Goal: Information Seeking & Learning: Find specific fact

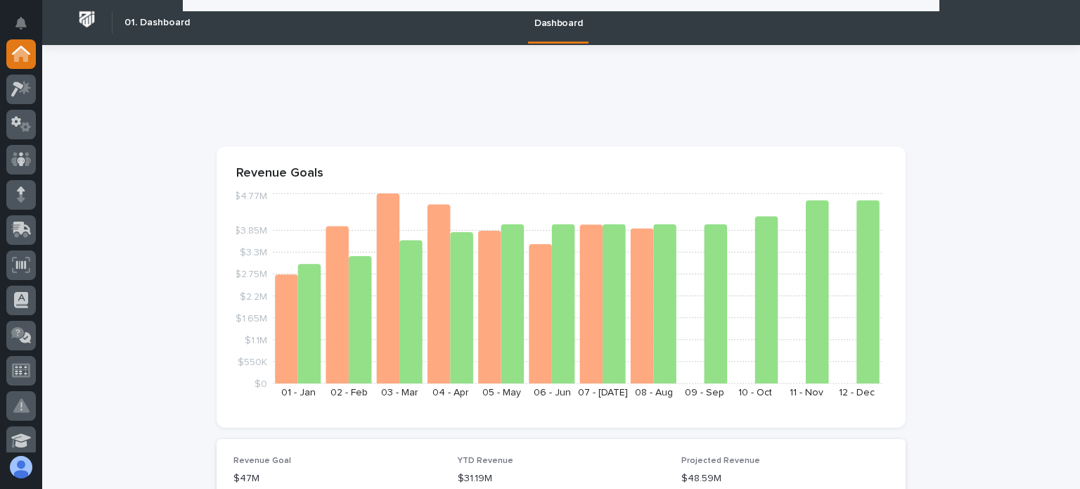
scroll to position [492, 0]
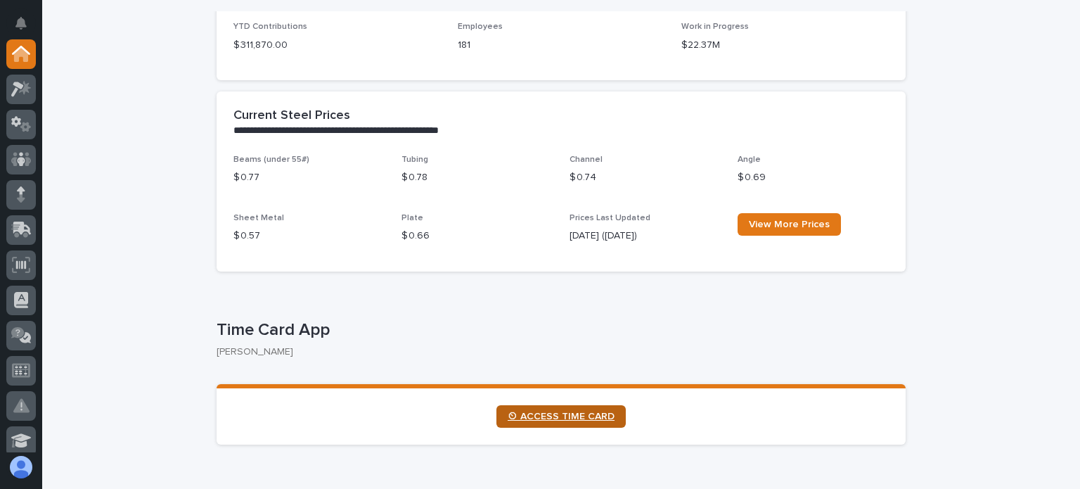
click at [528, 408] on link "⏲ ACCESS TIME CARD" at bounding box center [560, 416] width 129 height 23
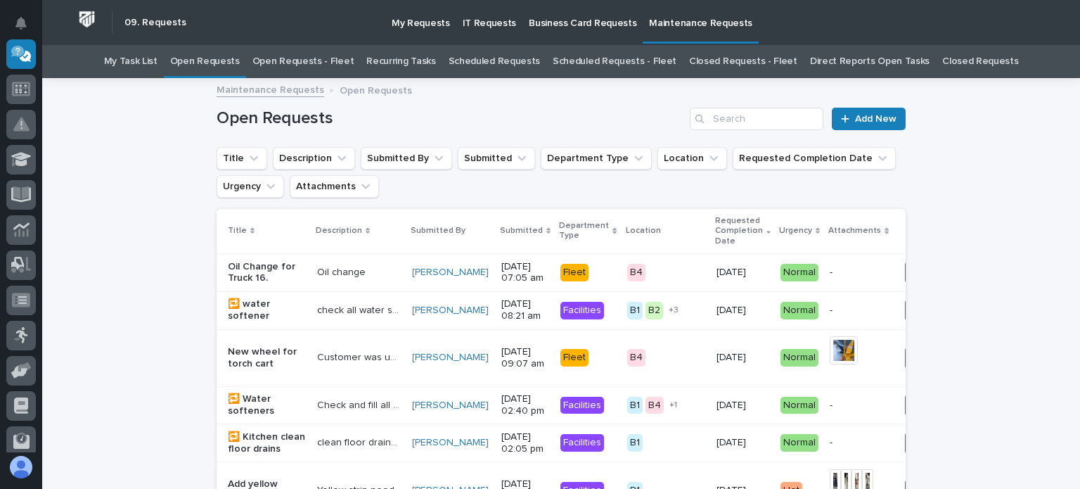
click at [320, 55] on link "Open Requests - Fleet" at bounding box center [303, 61] width 102 height 33
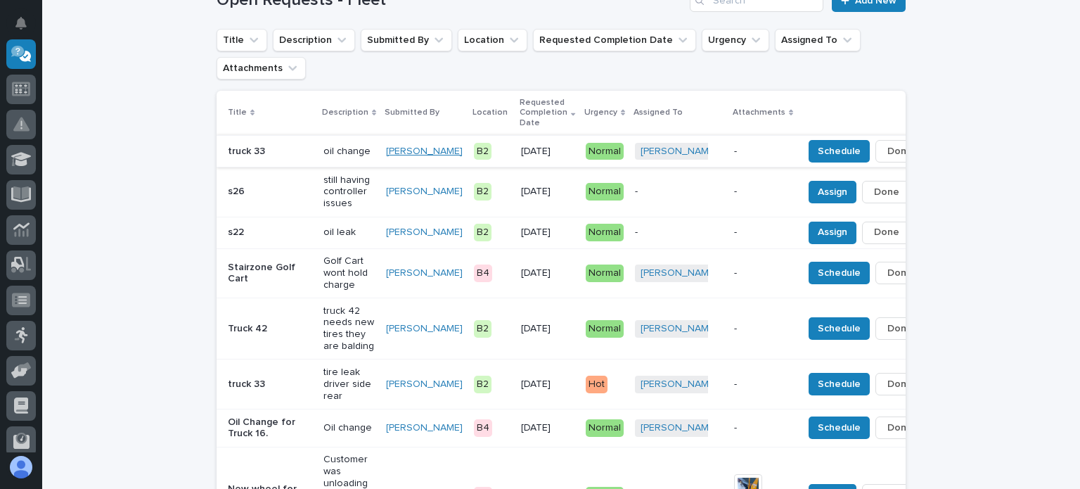
scroll to position [141, 0]
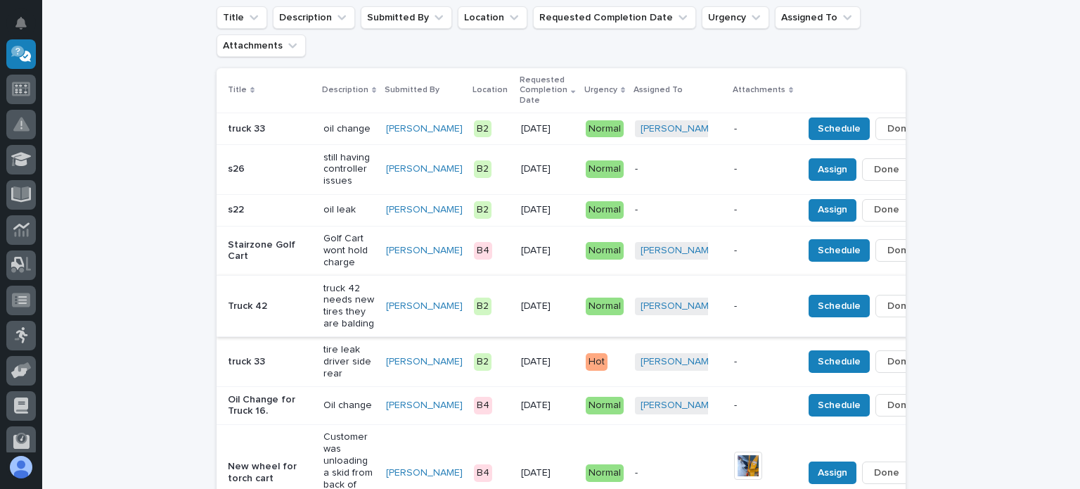
click at [887, 300] on span "Done" at bounding box center [899, 305] width 25 height 17
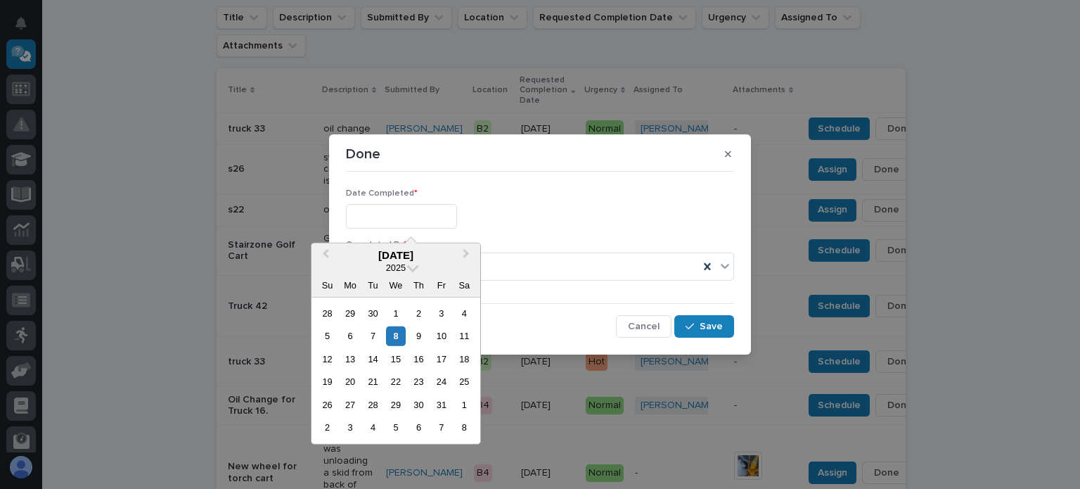
click at [364, 219] on input "text" at bounding box center [401, 216] width 111 height 25
click at [368, 328] on div "7" at bounding box center [373, 335] width 19 height 19
type input "**********"
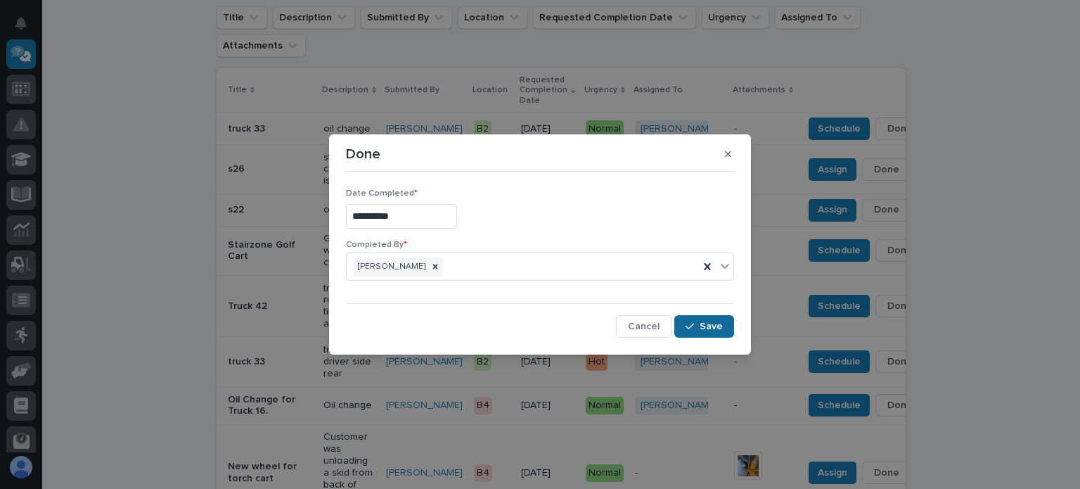
click at [700, 320] on span "Save" at bounding box center [711, 326] width 23 height 13
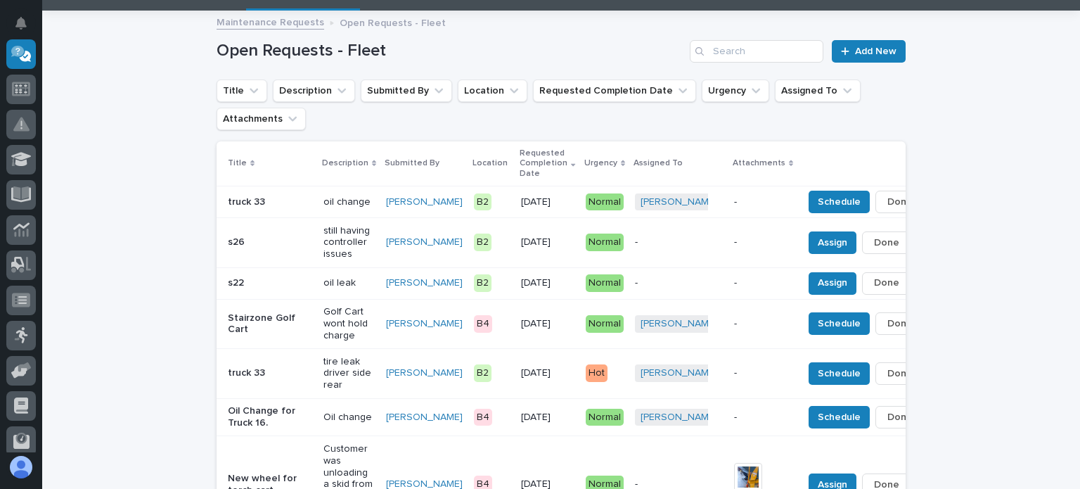
scroll to position [15, 0]
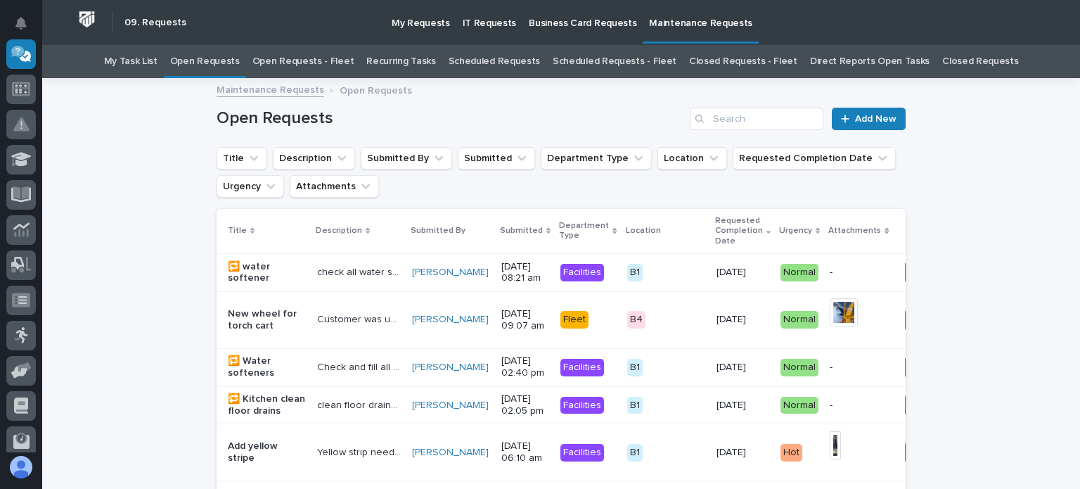
scroll to position [45, 0]
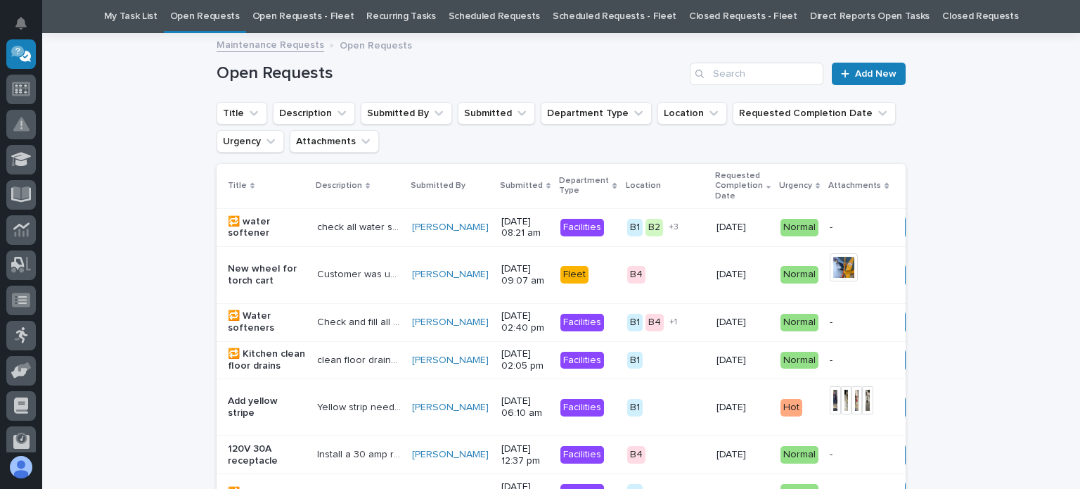
click at [322, 6] on link "Open Requests - Fleet" at bounding box center [303, 16] width 102 height 33
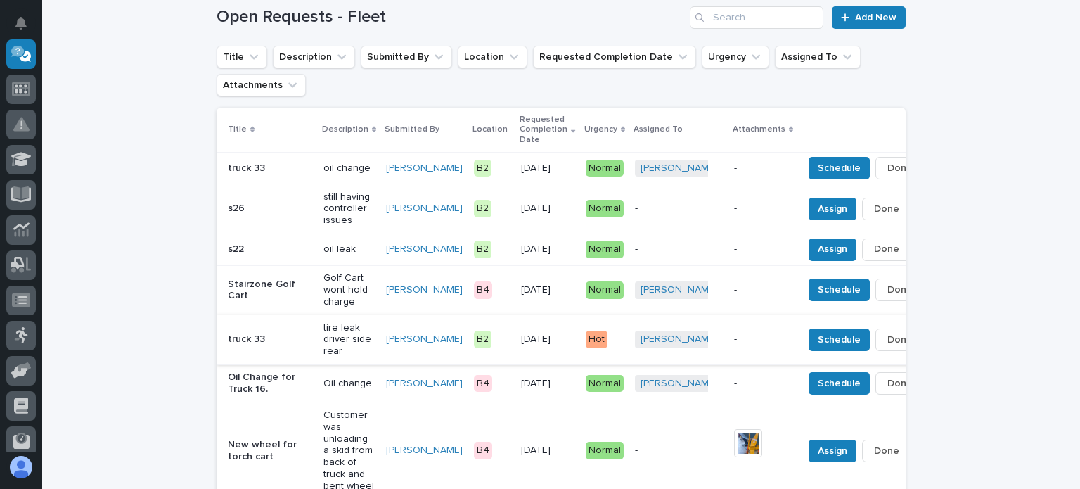
scroll to position [85, 0]
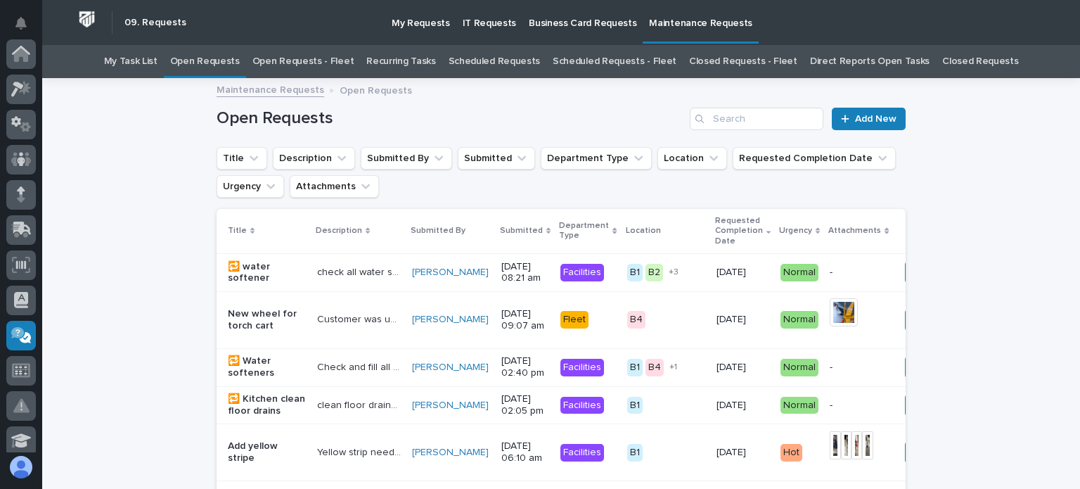
scroll to position [281, 0]
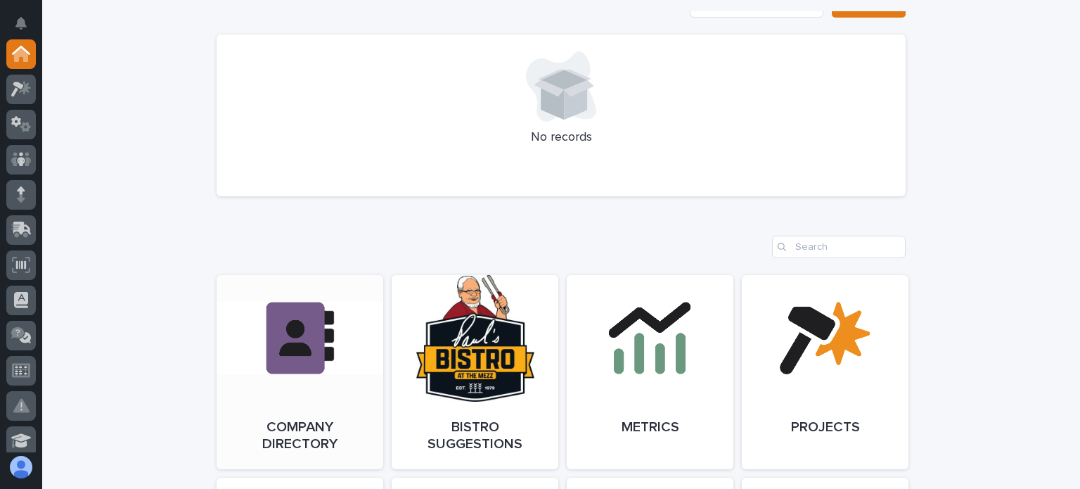
scroll to position [1055, 0]
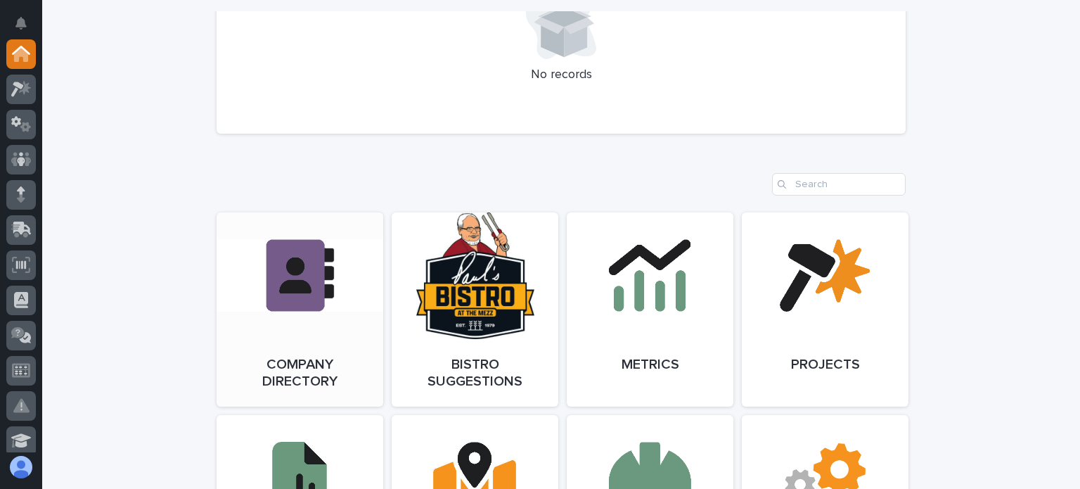
click at [295, 316] on link "Open Link" at bounding box center [300, 309] width 167 height 194
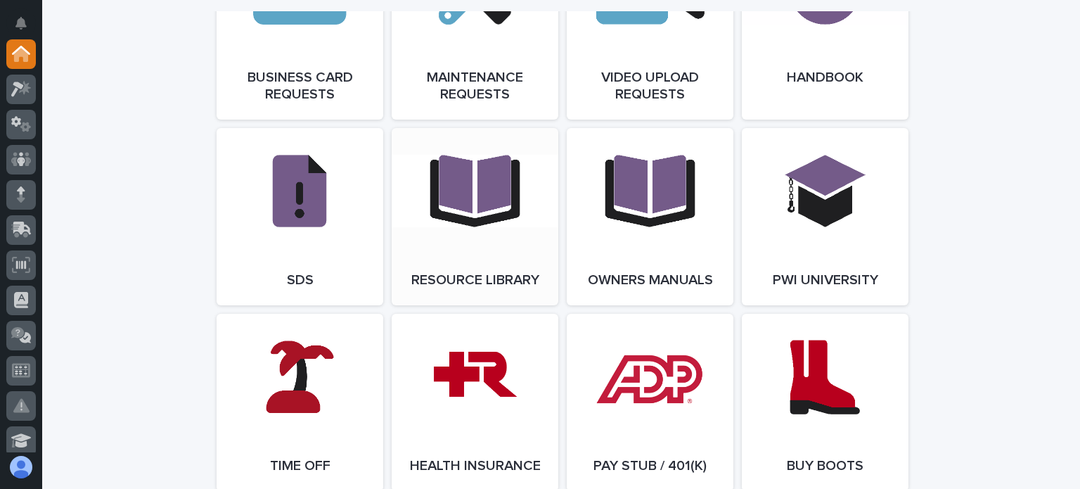
scroll to position [2180, 0]
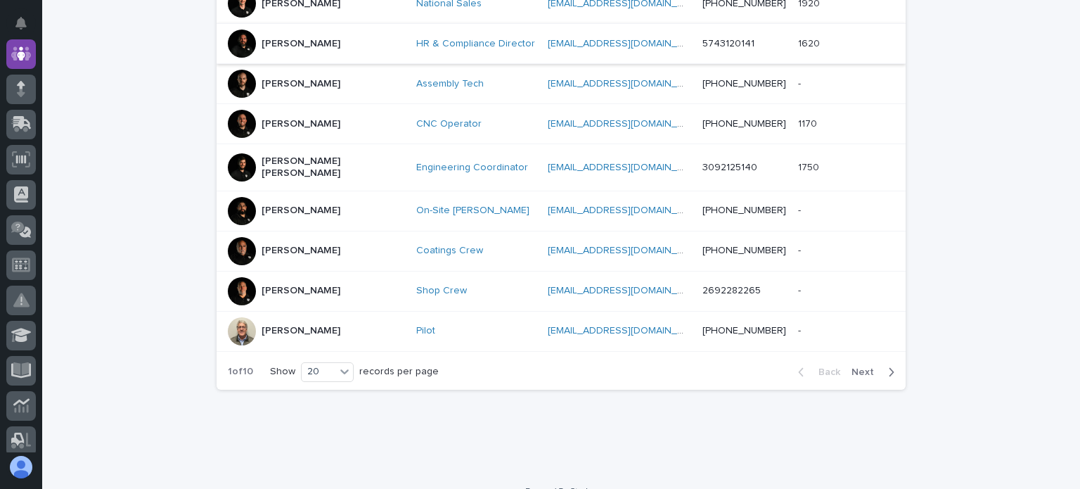
scroll to position [793, 0]
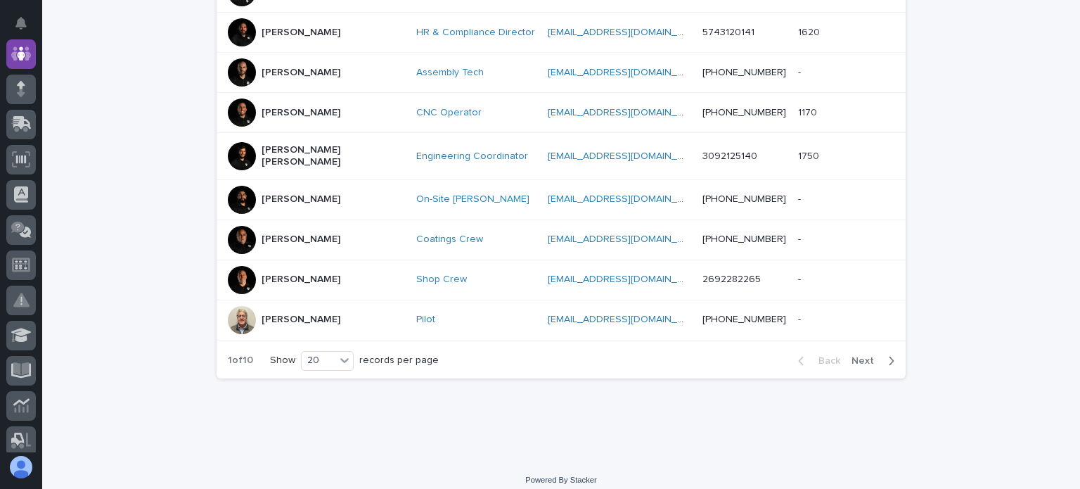
click at [860, 356] on span "Next" at bounding box center [867, 361] width 31 height 10
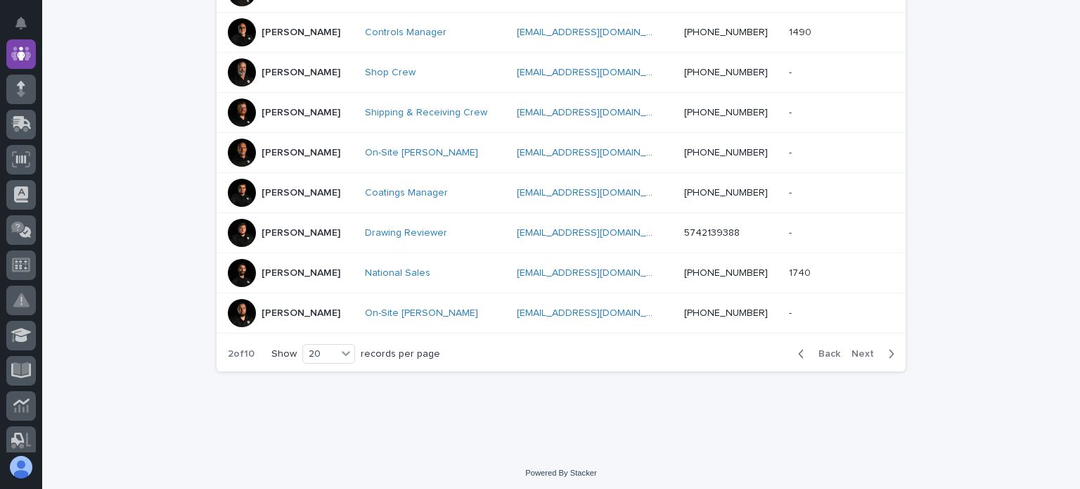
click at [821, 349] on span "Back" at bounding box center [825, 354] width 30 height 10
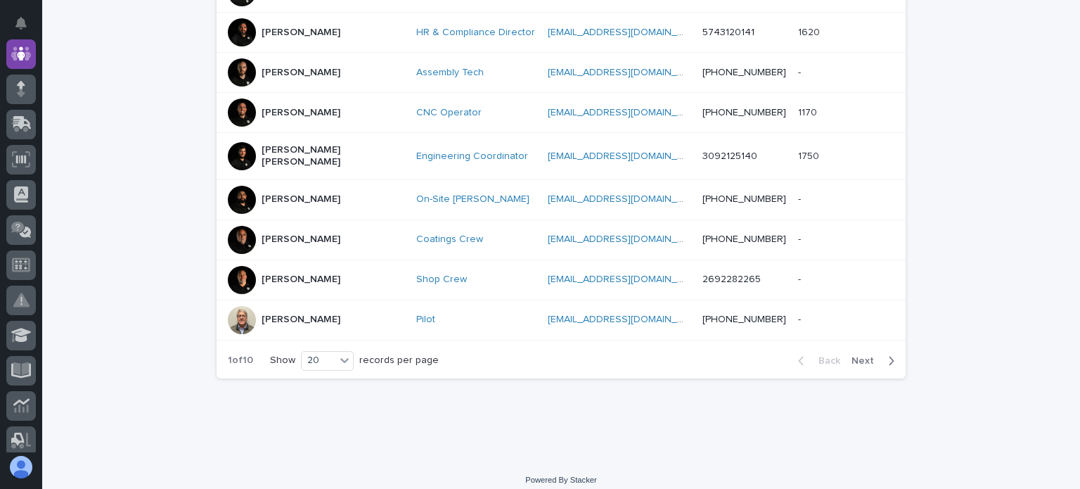
click at [281, 314] on p "Bob Zook" at bounding box center [301, 320] width 79 height 12
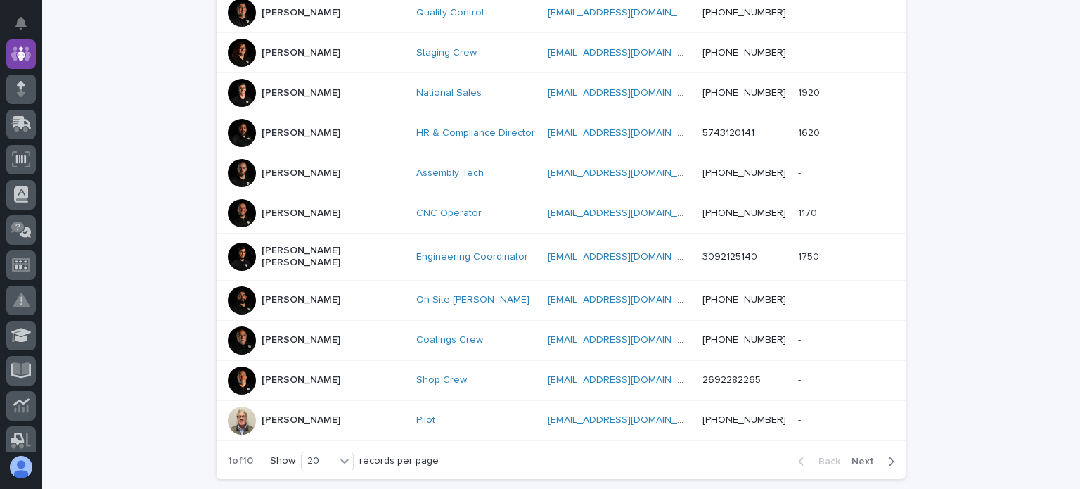
scroll to position [774, 0]
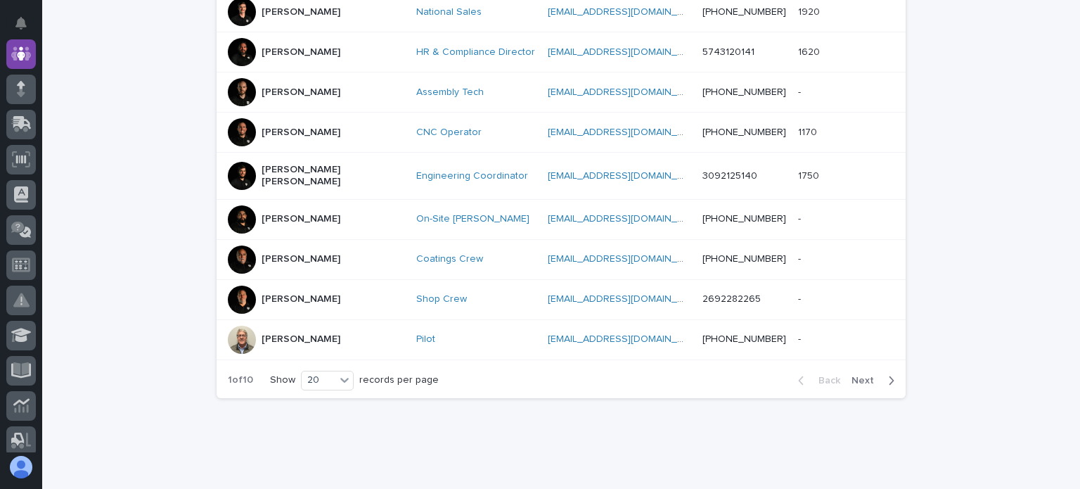
click at [866, 376] on span "Next" at bounding box center [867, 381] width 31 height 10
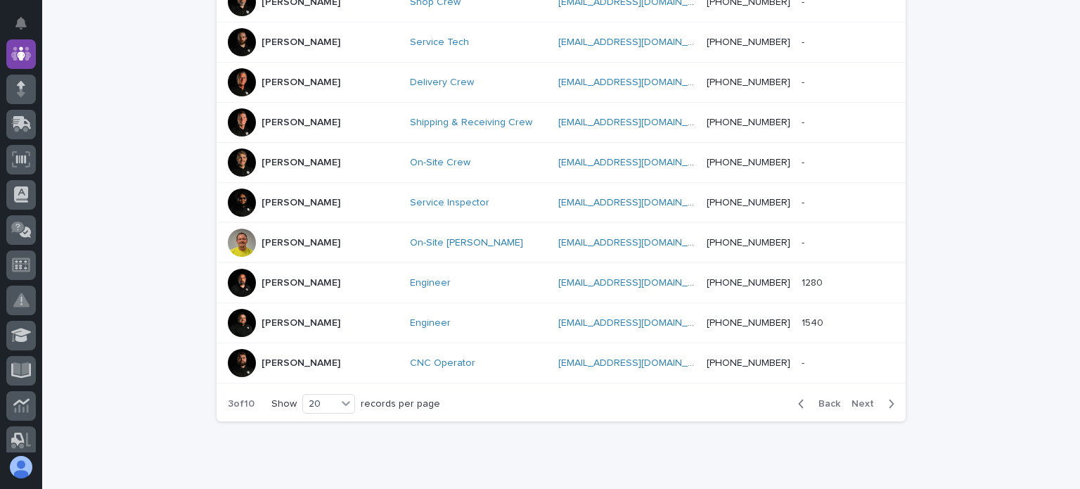
click at [241, 188] on div at bounding box center [242, 202] width 28 height 28
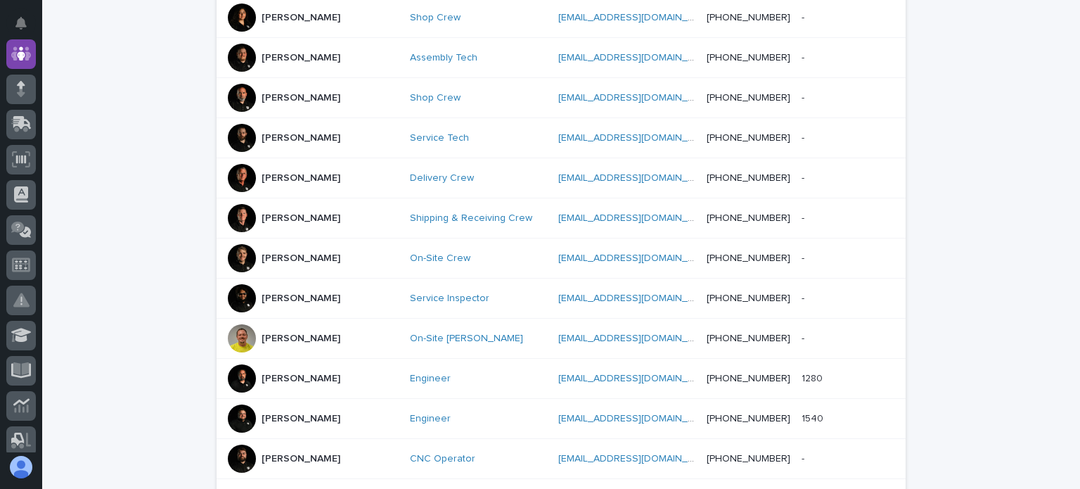
scroll to position [748, 0]
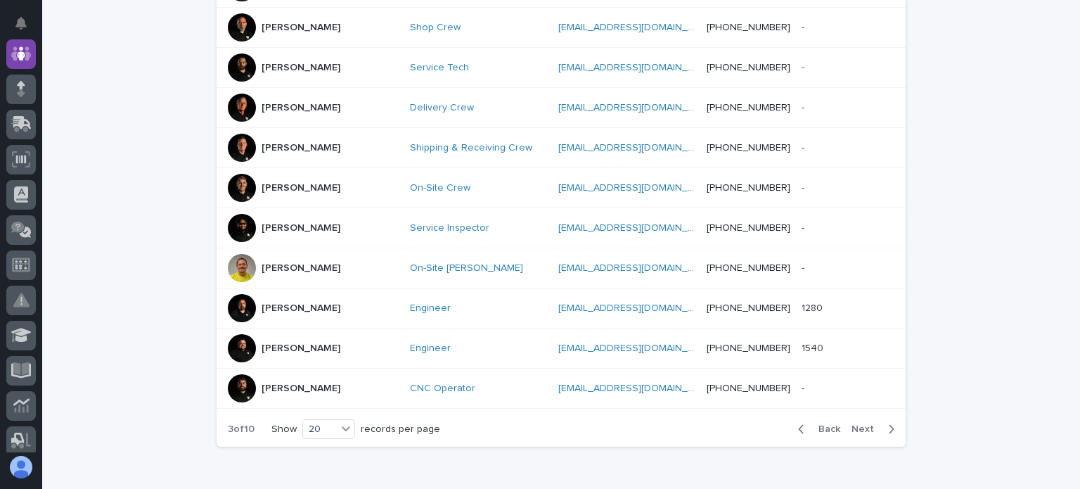
click at [865, 424] on span "Next" at bounding box center [867, 429] width 31 height 10
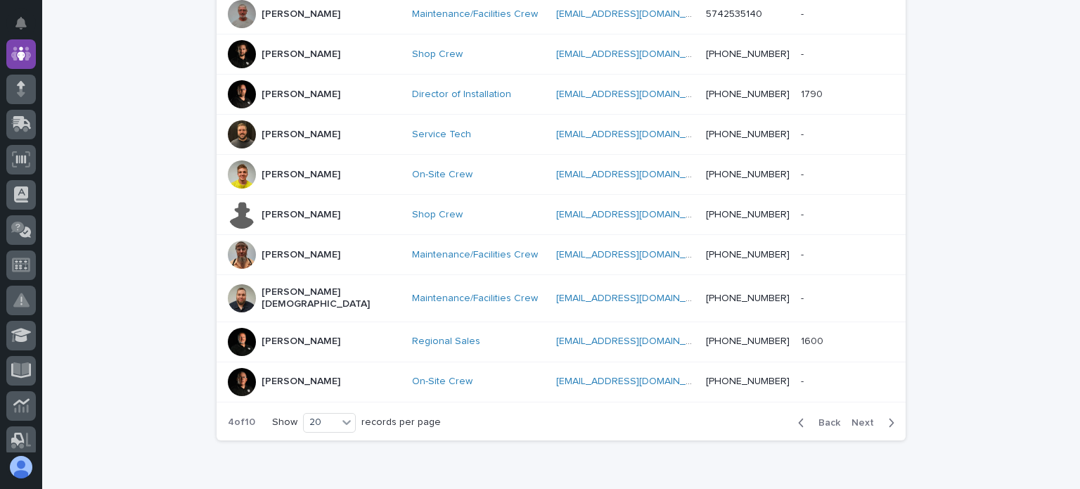
scroll to position [678, 0]
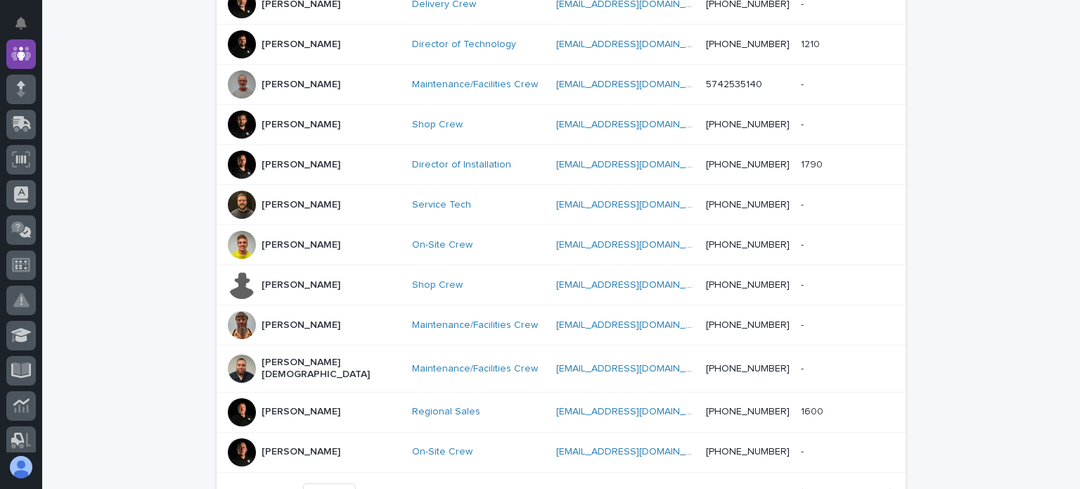
click at [858, 487] on button "Next" at bounding box center [876, 493] width 60 height 13
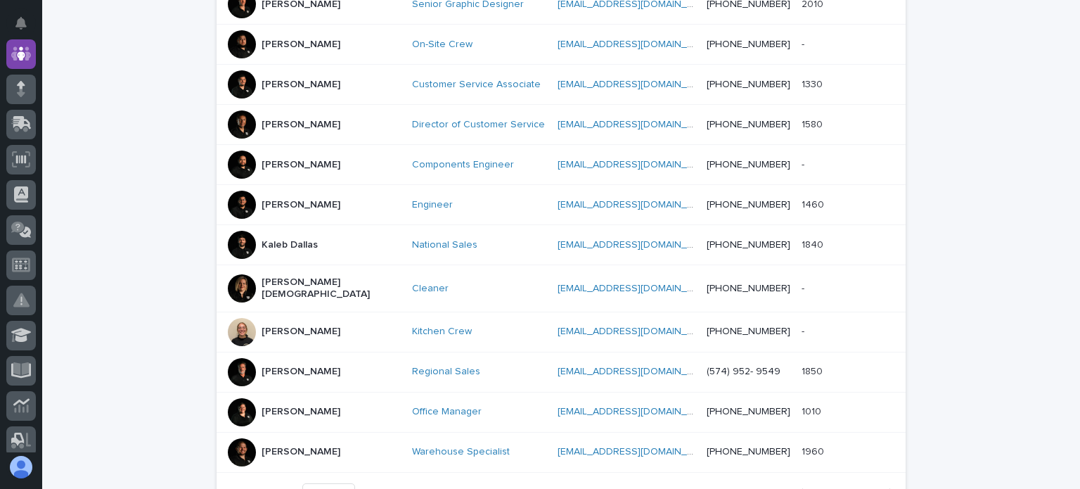
click at [284, 276] on p "Kate Crisostomo" at bounding box center [331, 288] width 139 height 24
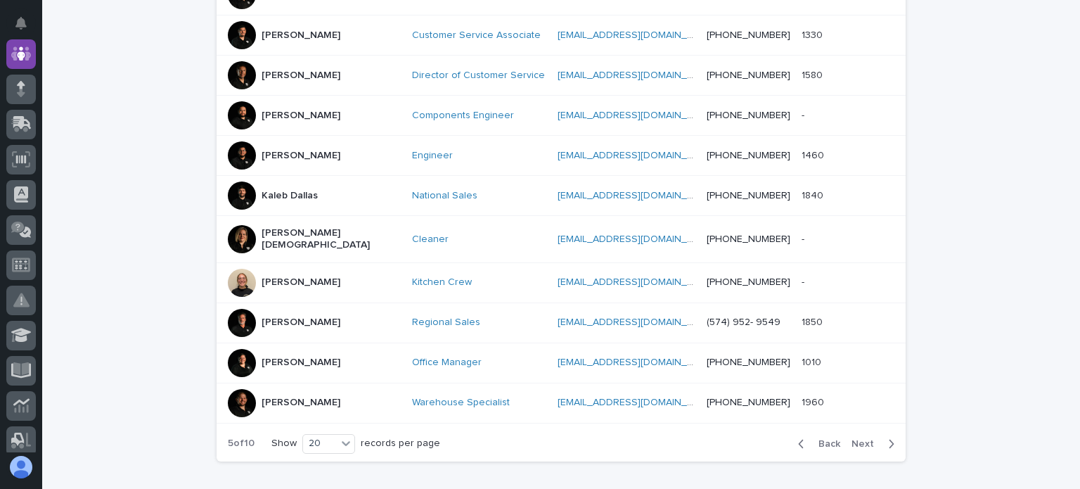
scroll to position [793, 0]
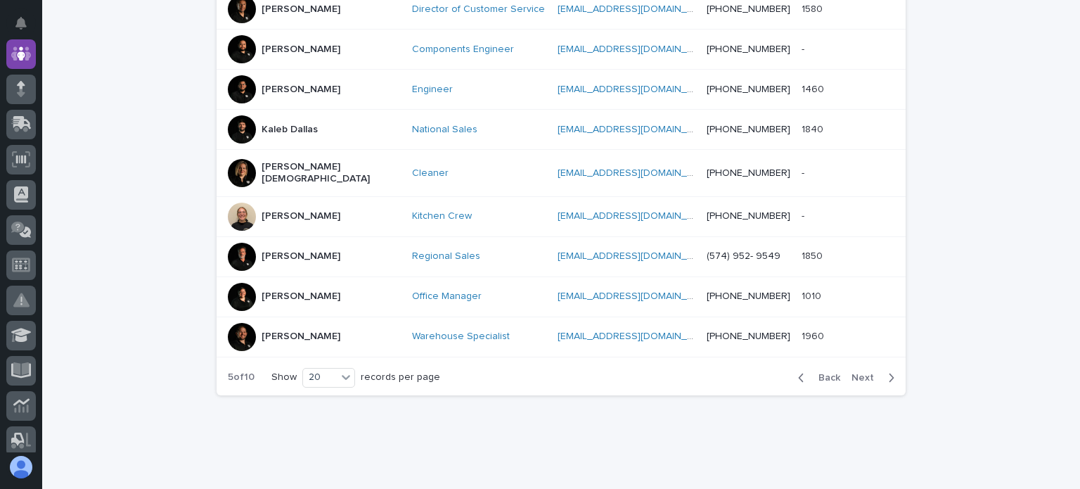
click at [864, 373] on span "Next" at bounding box center [867, 378] width 31 height 10
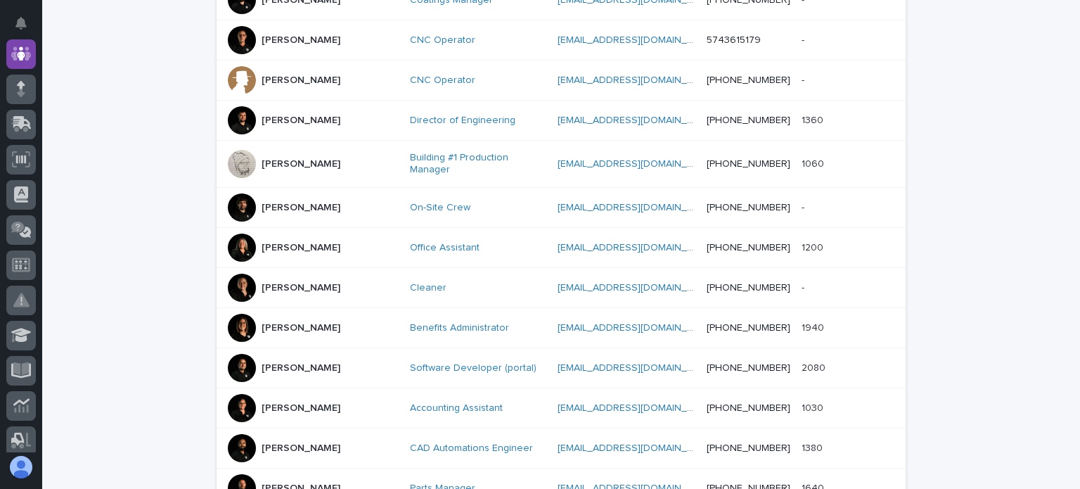
scroll to position [582, 0]
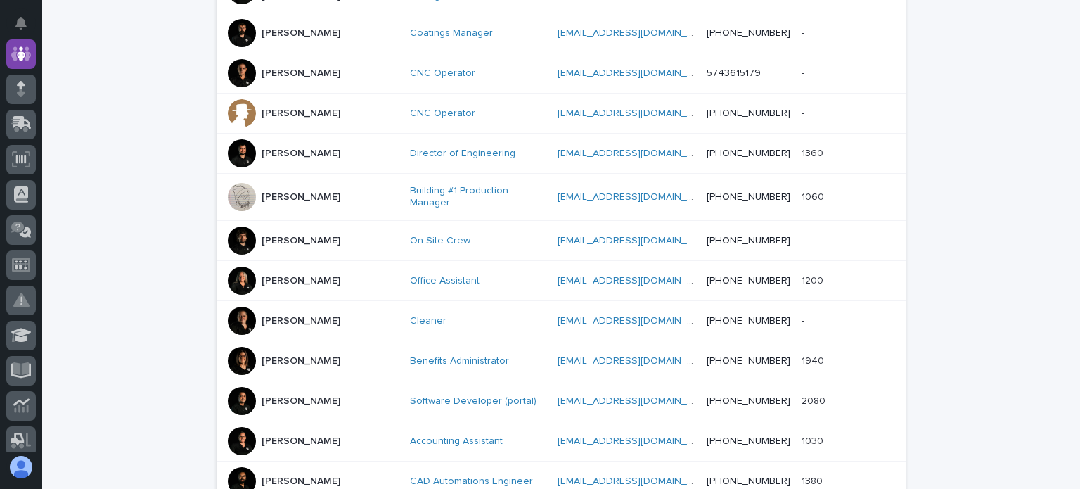
click at [235, 347] on div at bounding box center [242, 361] width 28 height 28
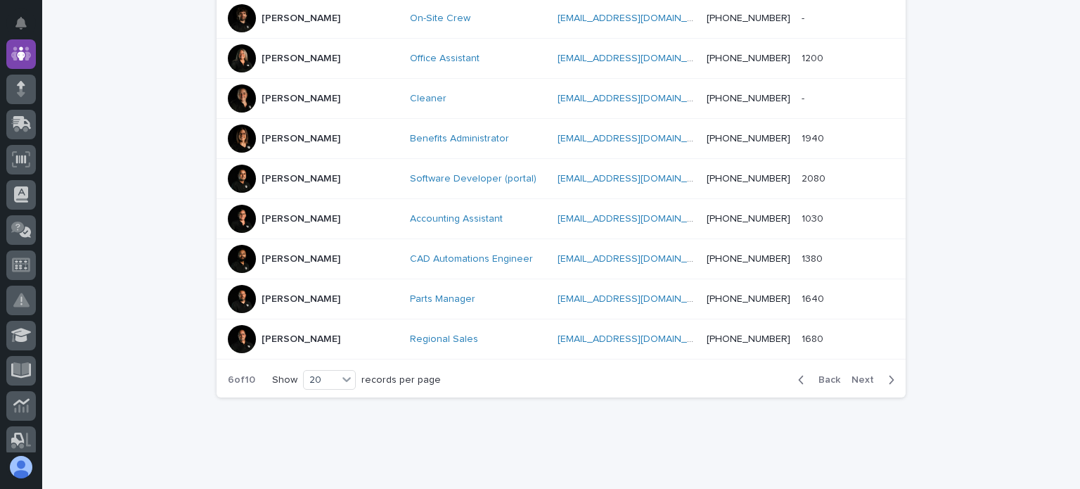
scroll to position [807, 0]
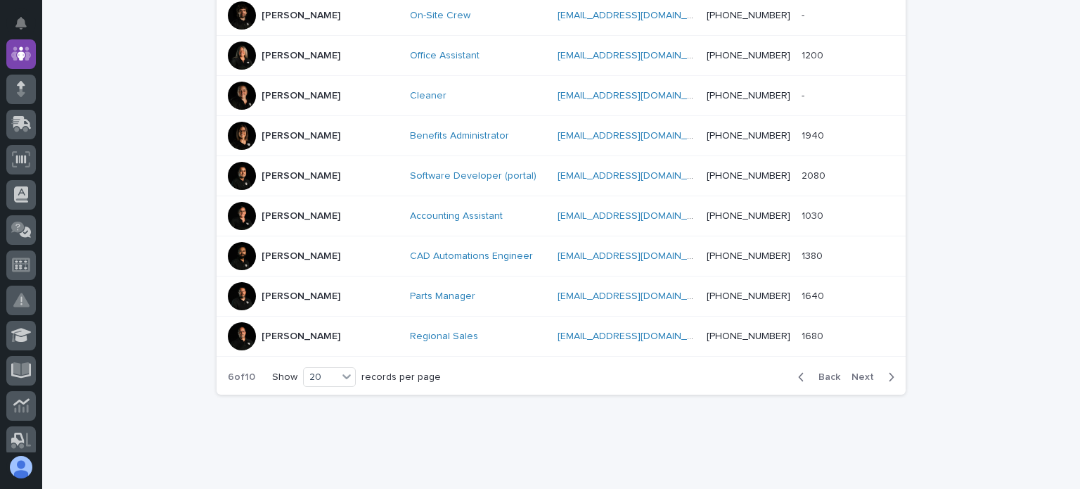
click at [864, 372] on span "Next" at bounding box center [867, 377] width 31 height 10
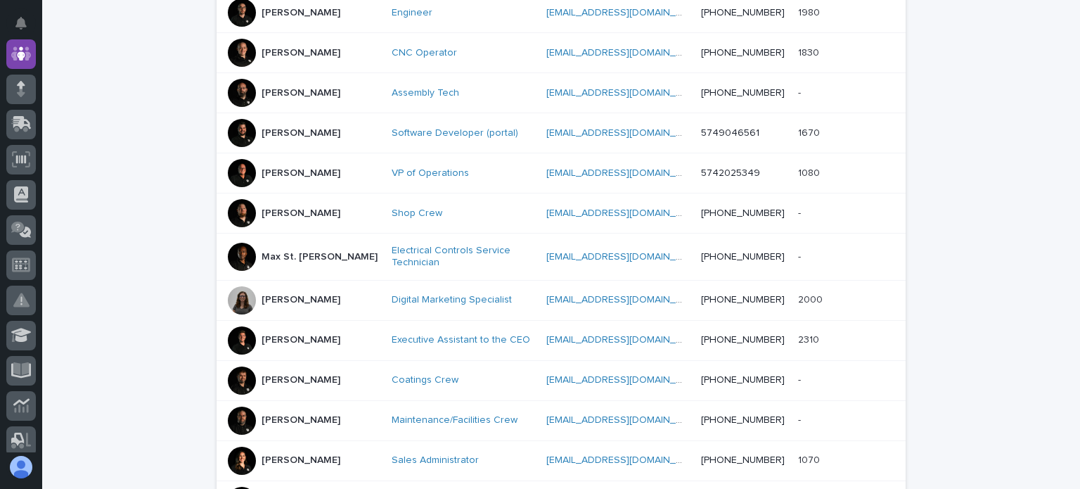
scroll to position [308, 0]
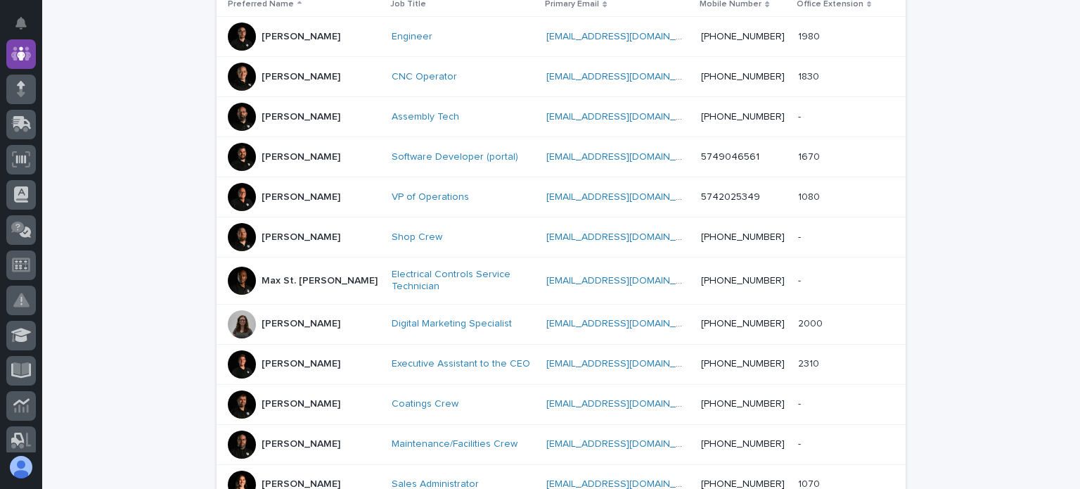
click at [288, 193] on p "Matt Jarvis" at bounding box center [301, 197] width 79 height 12
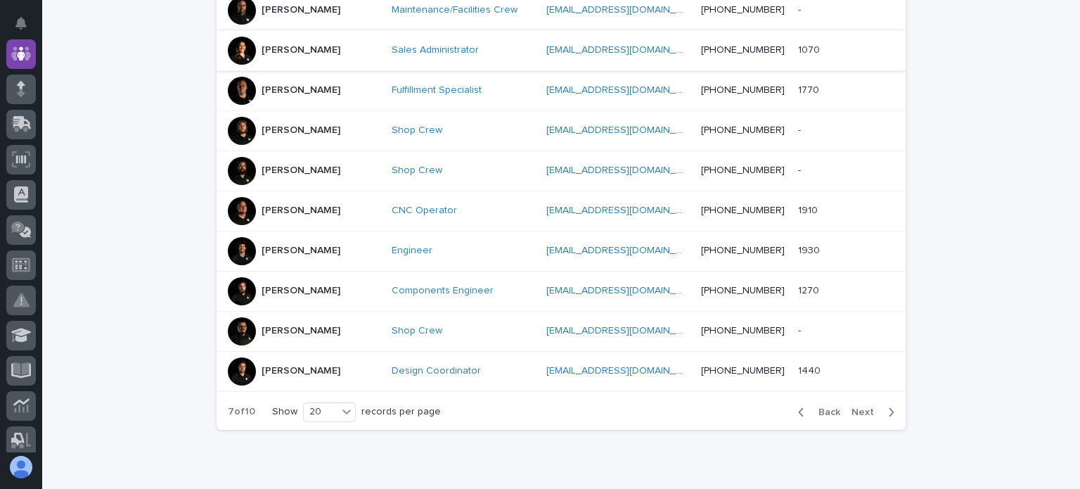
scroll to position [748, 0]
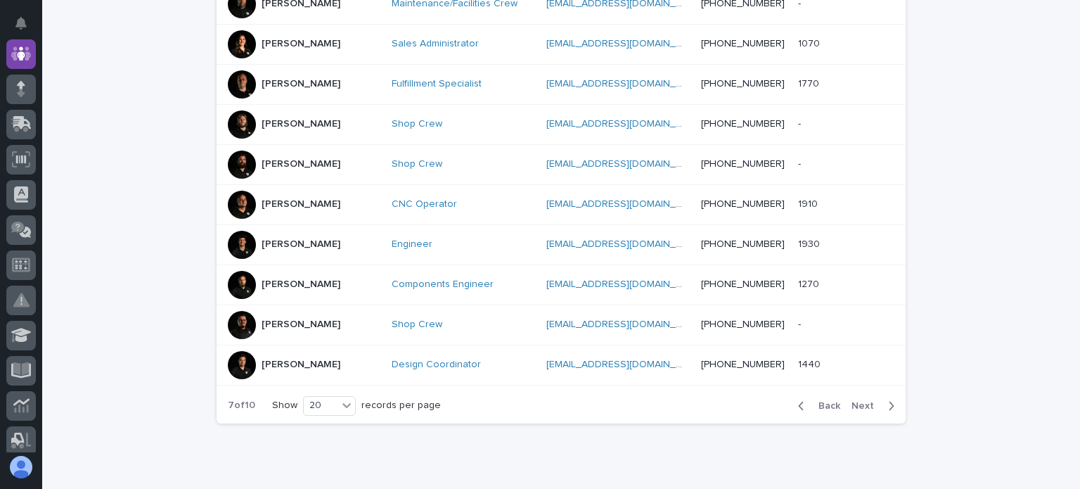
click at [867, 401] on span "Next" at bounding box center [867, 406] width 31 height 10
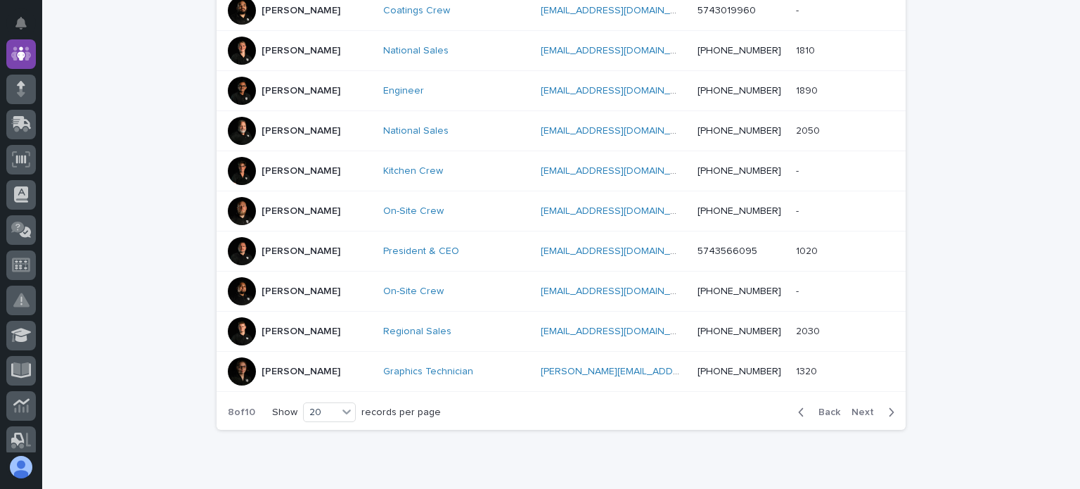
click at [867, 401] on div "Back Next" at bounding box center [846, 411] width 119 height 35
click at [323, 205] on p "Roman Svitelskyi" at bounding box center [301, 211] width 79 height 12
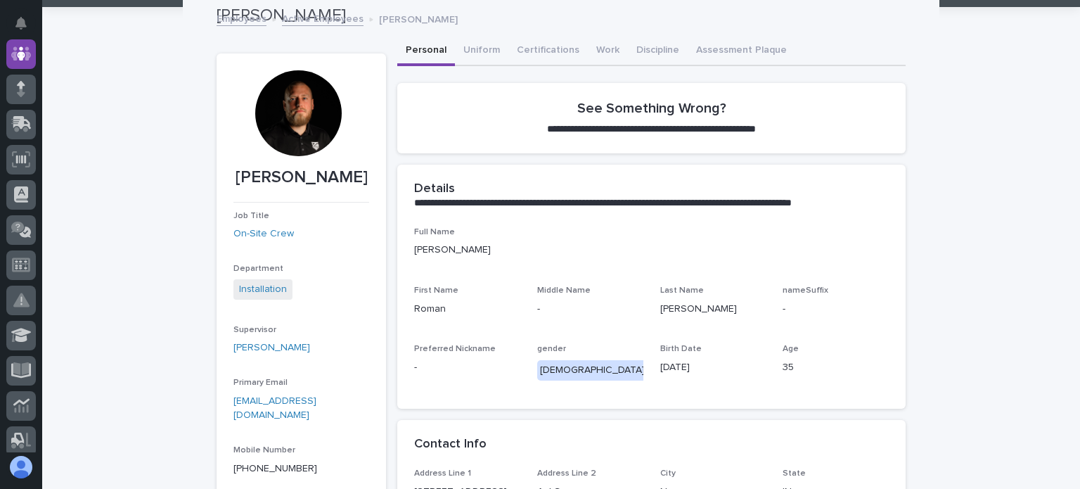
scroll to position [70, 0]
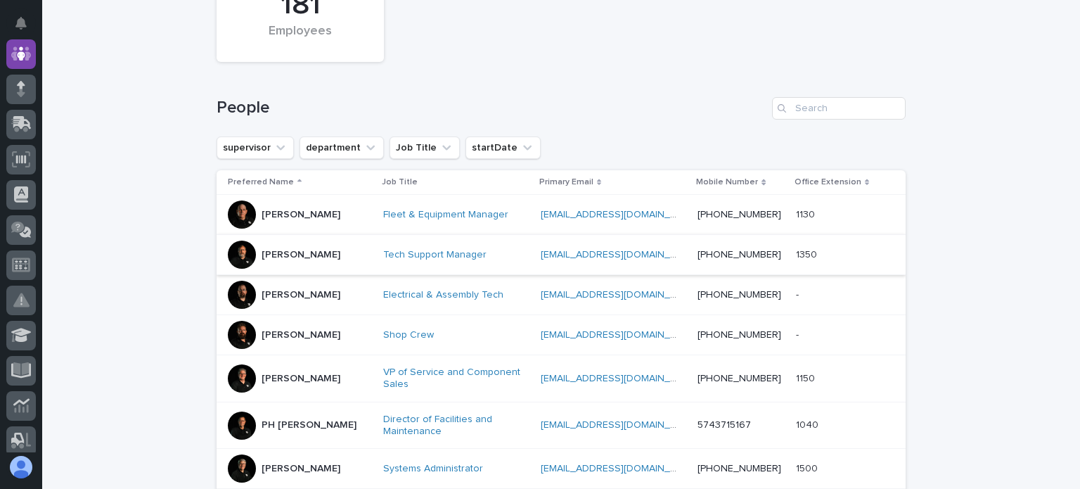
scroll to position [256, 0]
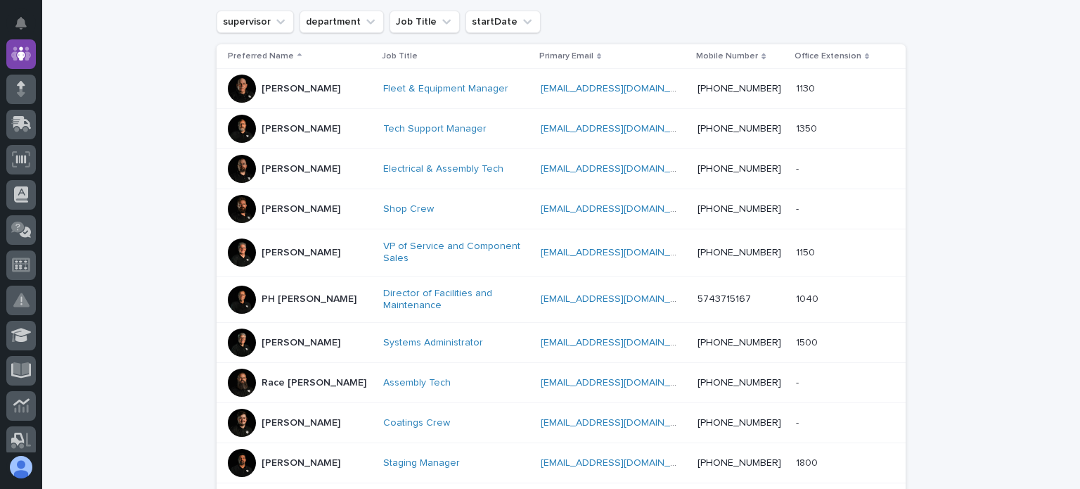
click at [253, 84] on div "[PERSON_NAME]" at bounding box center [300, 89] width 144 height 28
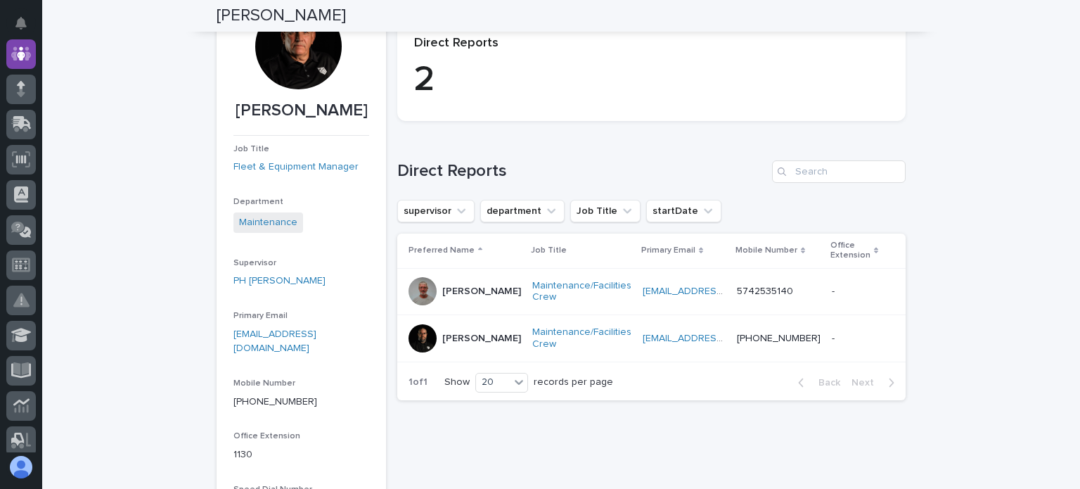
scroll to position [115, 0]
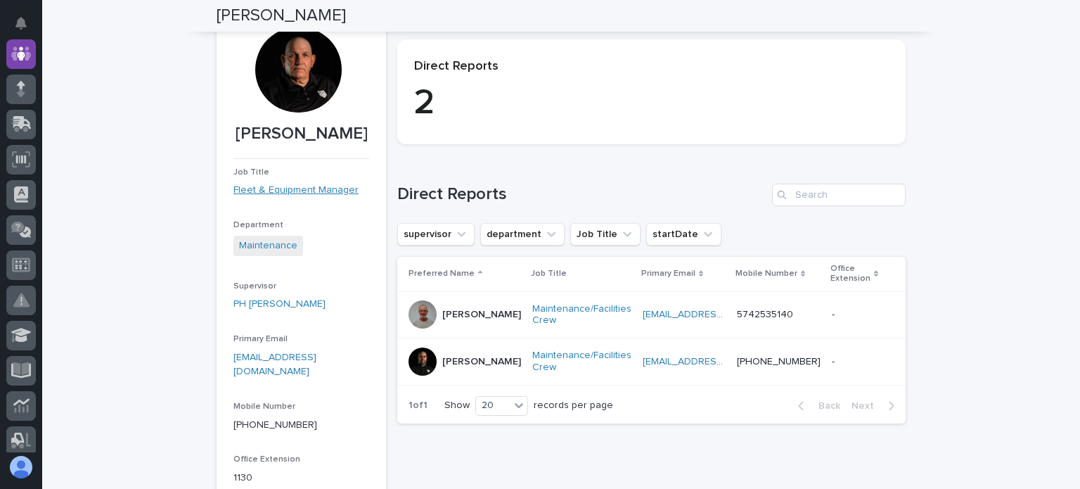
click at [300, 188] on link "Fleet & Equipment Manager" at bounding box center [295, 190] width 125 height 15
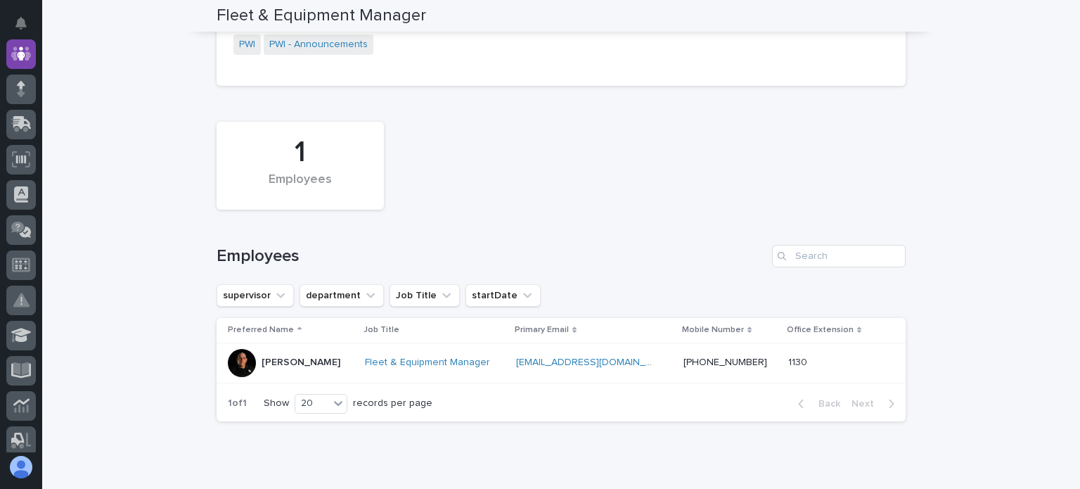
scroll to position [281, 0]
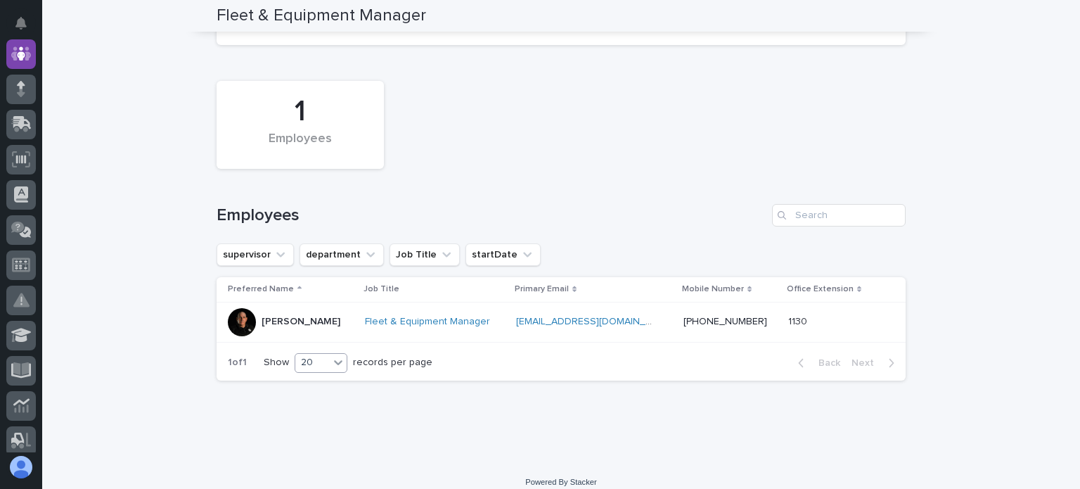
click at [335, 362] on icon at bounding box center [338, 362] width 8 height 5
click at [390, 362] on p "records per page" at bounding box center [392, 363] width 79 height 12
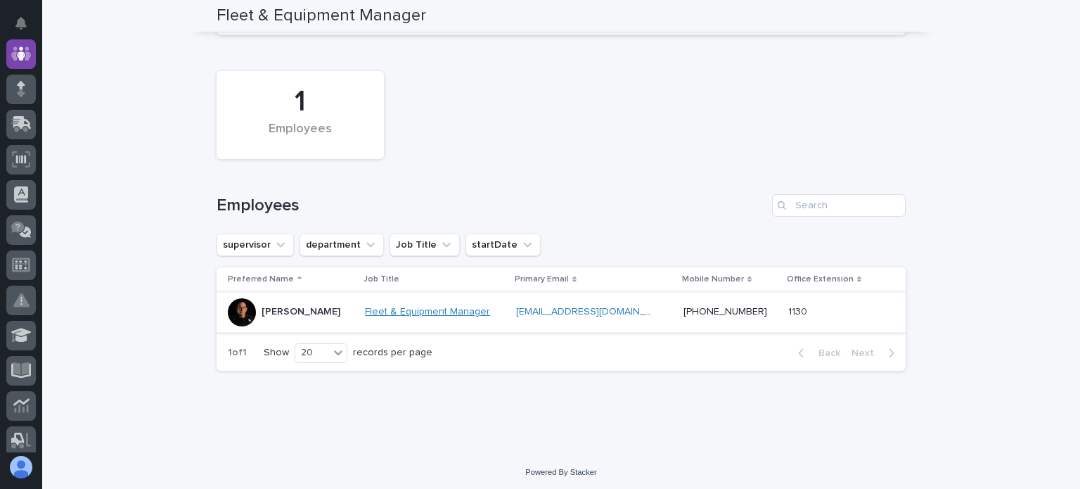
scroll to position [293, 0]
click at [484, 239] on button "startDate" at bounding box center [503, 242] width 75 height 23
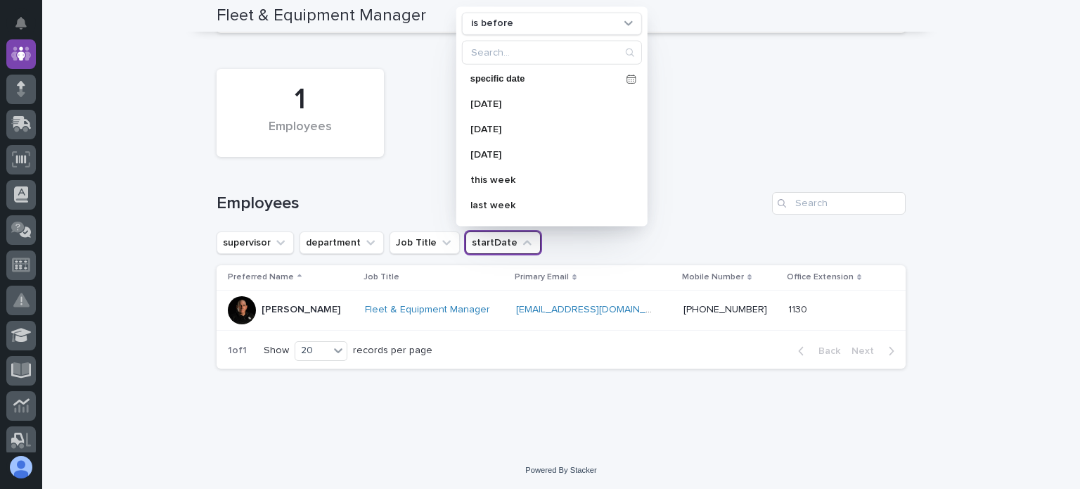
click at [484, 239] on button "startDate" at bounding box center [503, 242] width 75 height 23
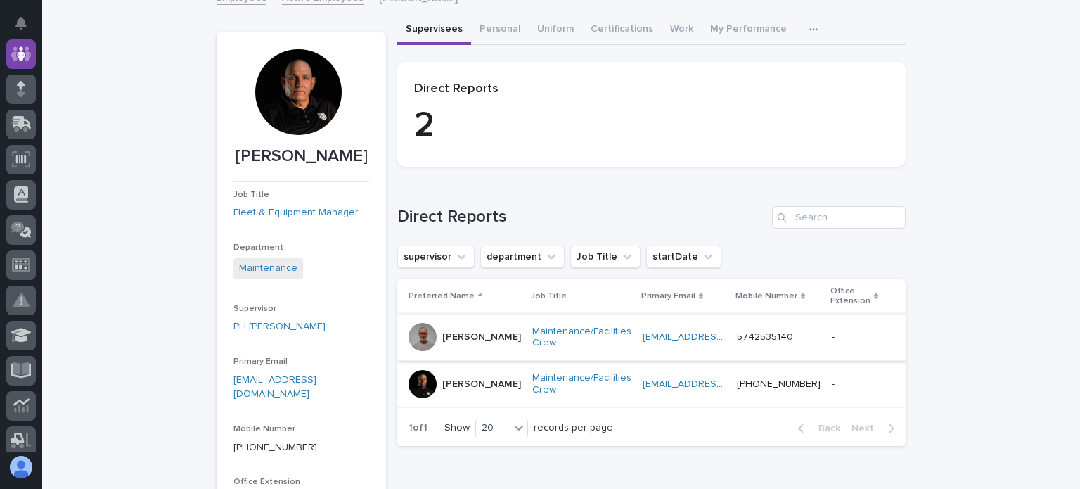
scroll to position [115, 0]
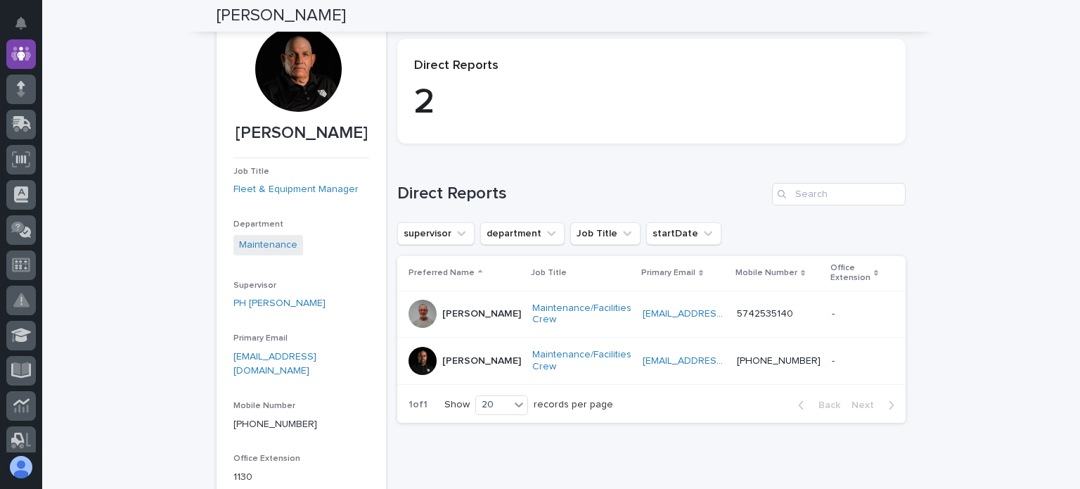
click at [300, 78] on div at bounding box center [298, 69] width 86 height 86
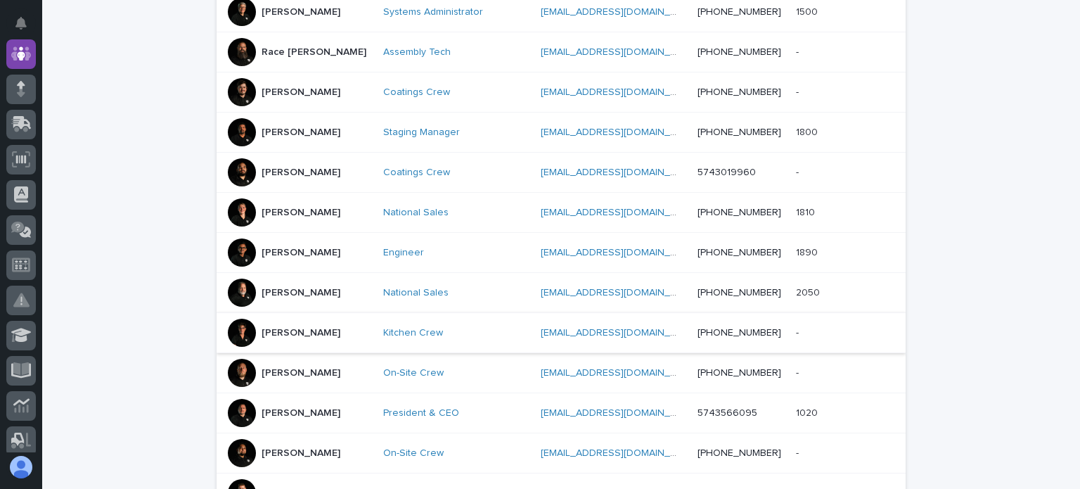
scroll to position [678, 0]
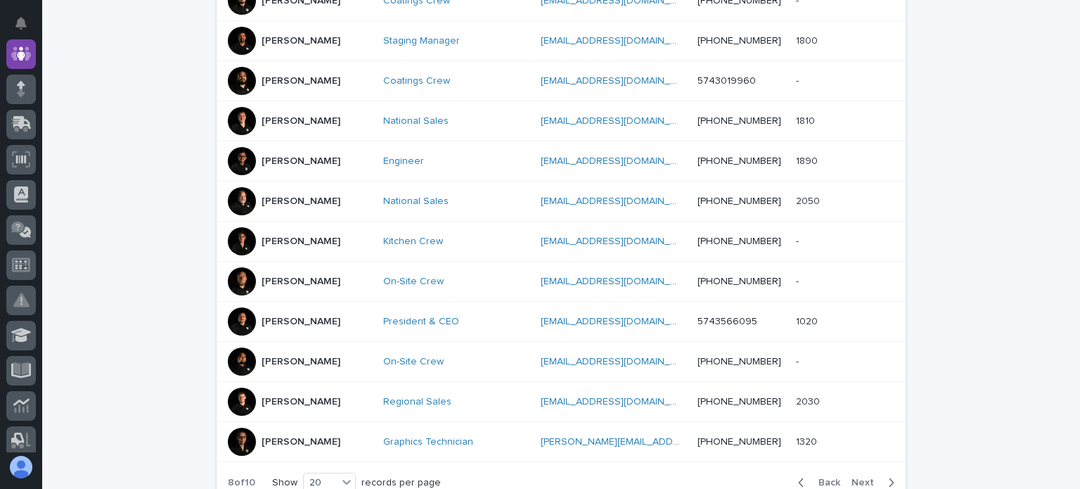
click at [235, 190] on div at bounding box center [242, 201] width 28 height 28
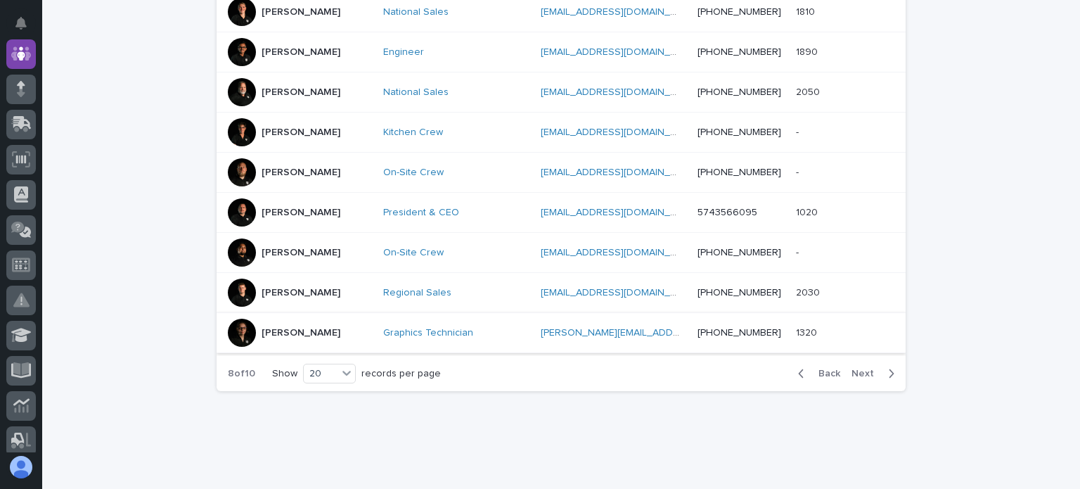
scroll to position [807, 0]
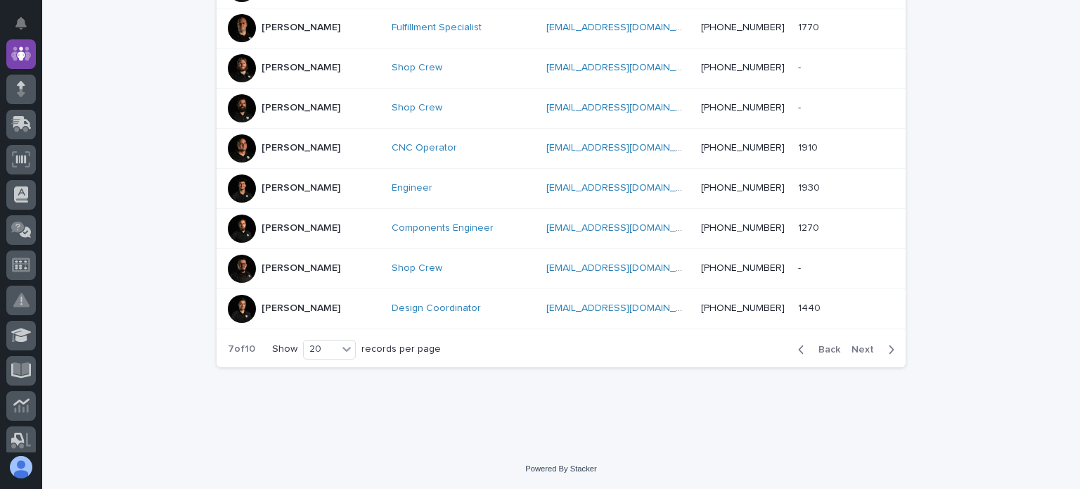
scroll to position [800, 0]
